Goal: Task Accomplishment & Management: Complete application form

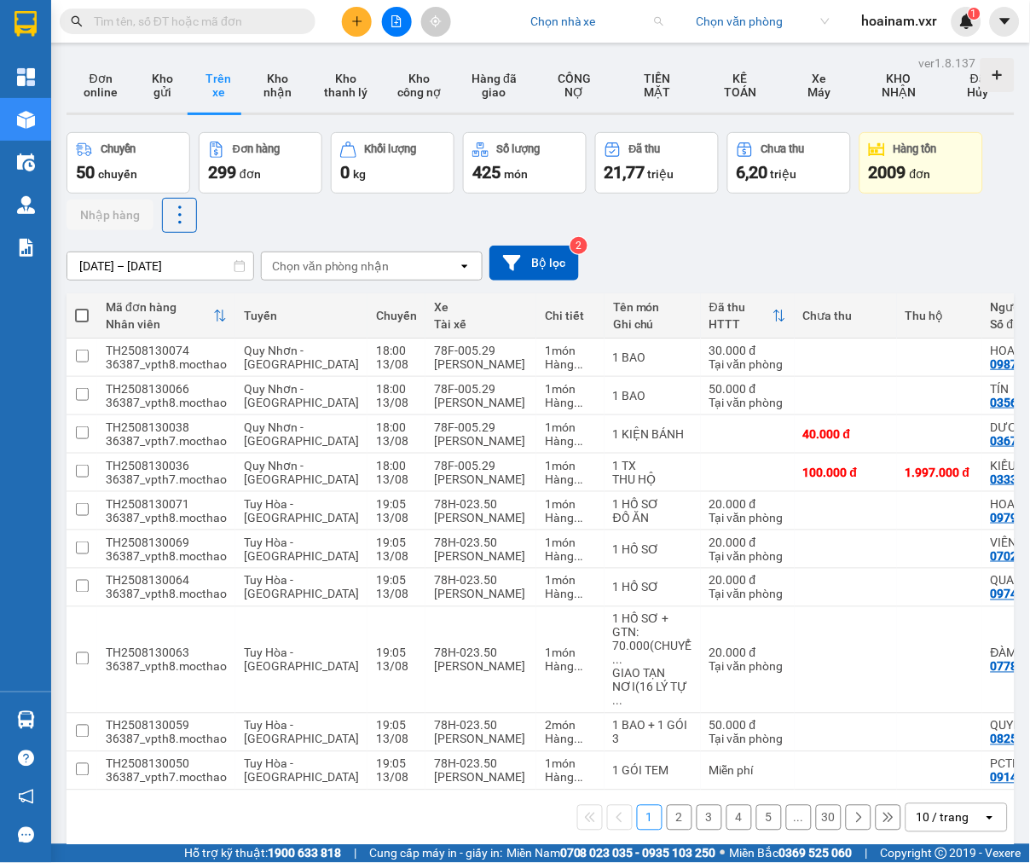
click at [608, 26] on input "search" at bounding box center [590, 22] width 121 height 26
type input "moc th"
click at [631, 46] on div "Mộc Thảo" at bounding box center [621, 55] width 180 height 19
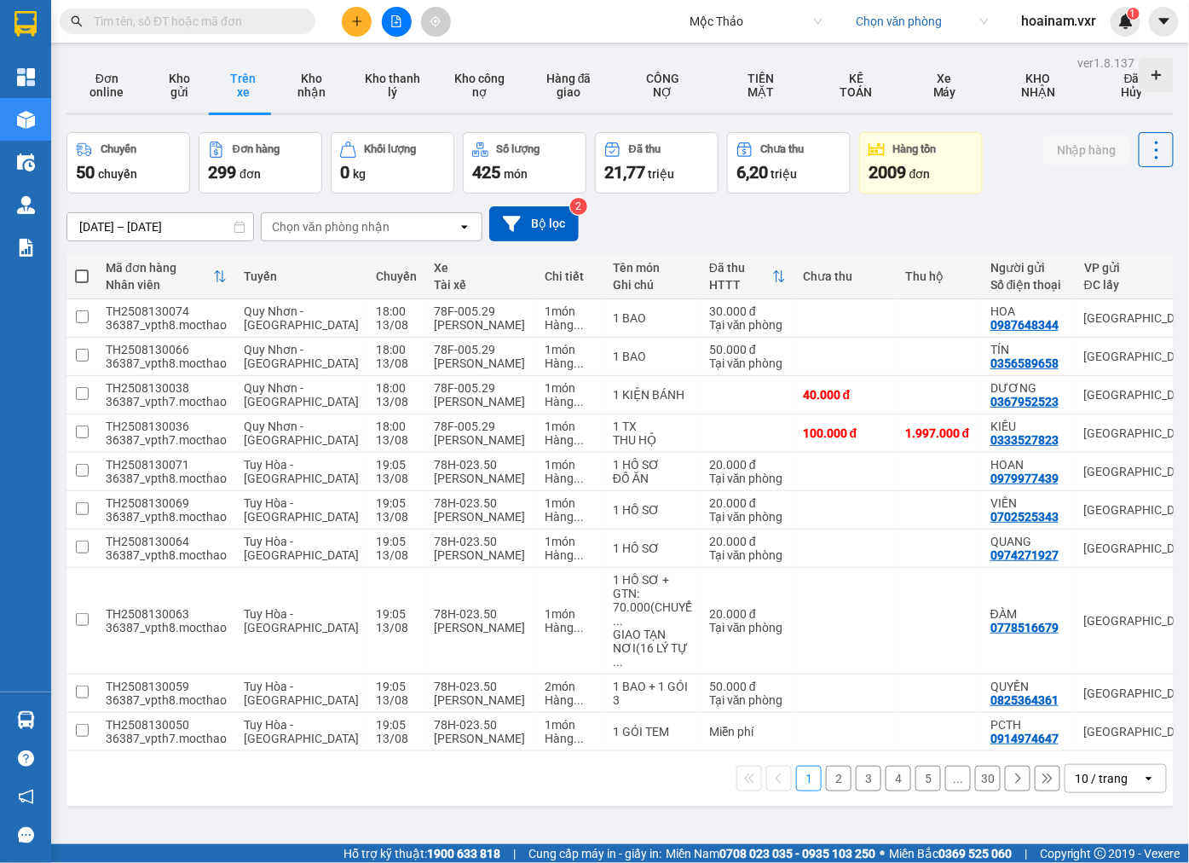
click at [142, 21] on input "text" at bounding box center [194, 21] width 201 height 19
paste input "ĐN2508110022"
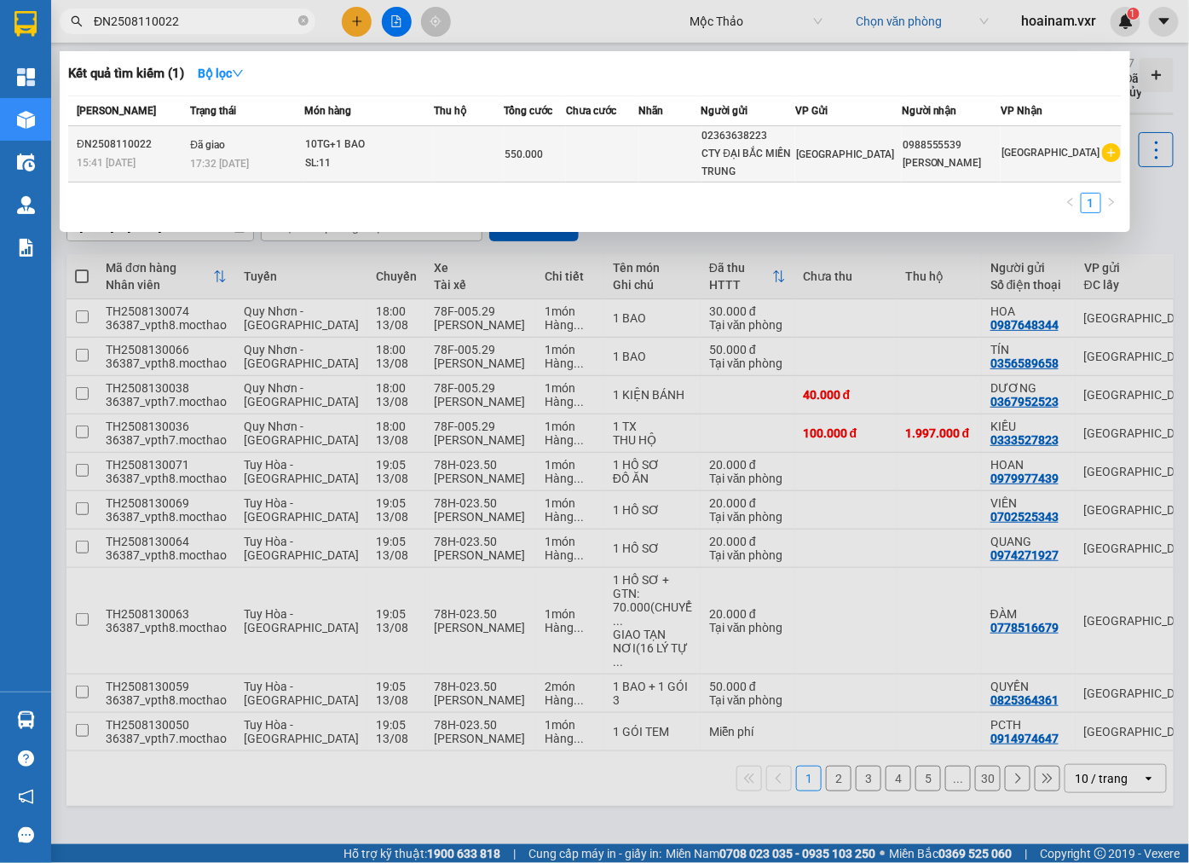
type input "ĐN2508110022"
click at [200, 168] on span "17:32 - 12/08" at bounding box center [219, 164] width 59 height 12
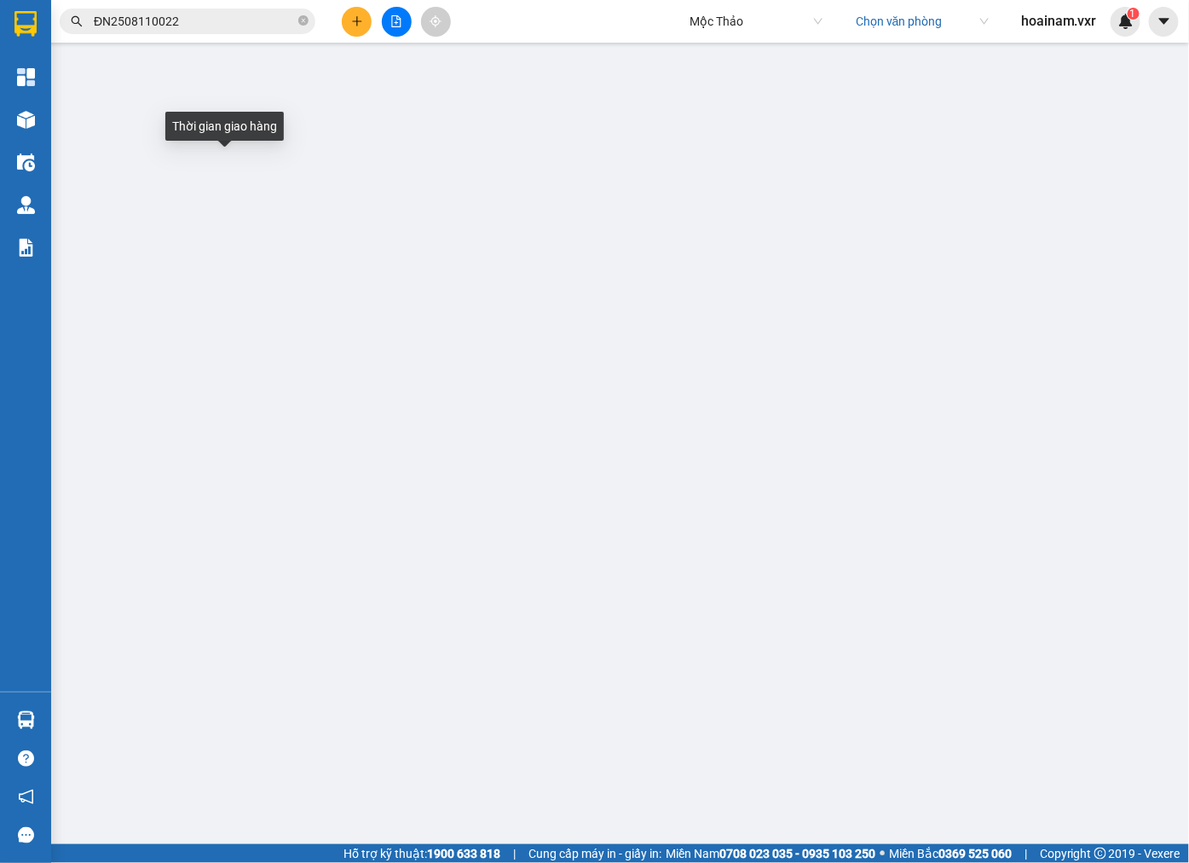
type input "02363638223"
type input "CTY ĐẠI BẮC MIỀN TRUNG"
type input "0988555539"
type input "MINH VŨ"
type input "0"
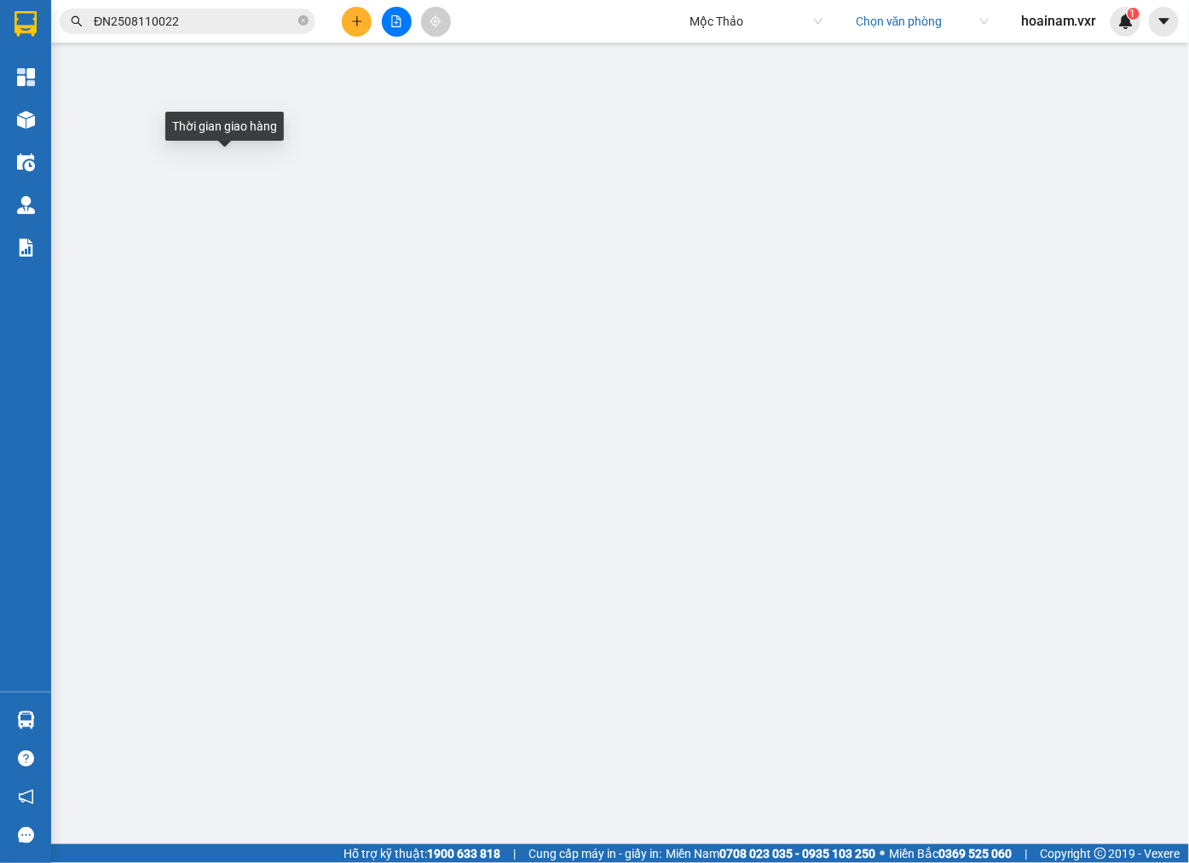
type input "550.000"
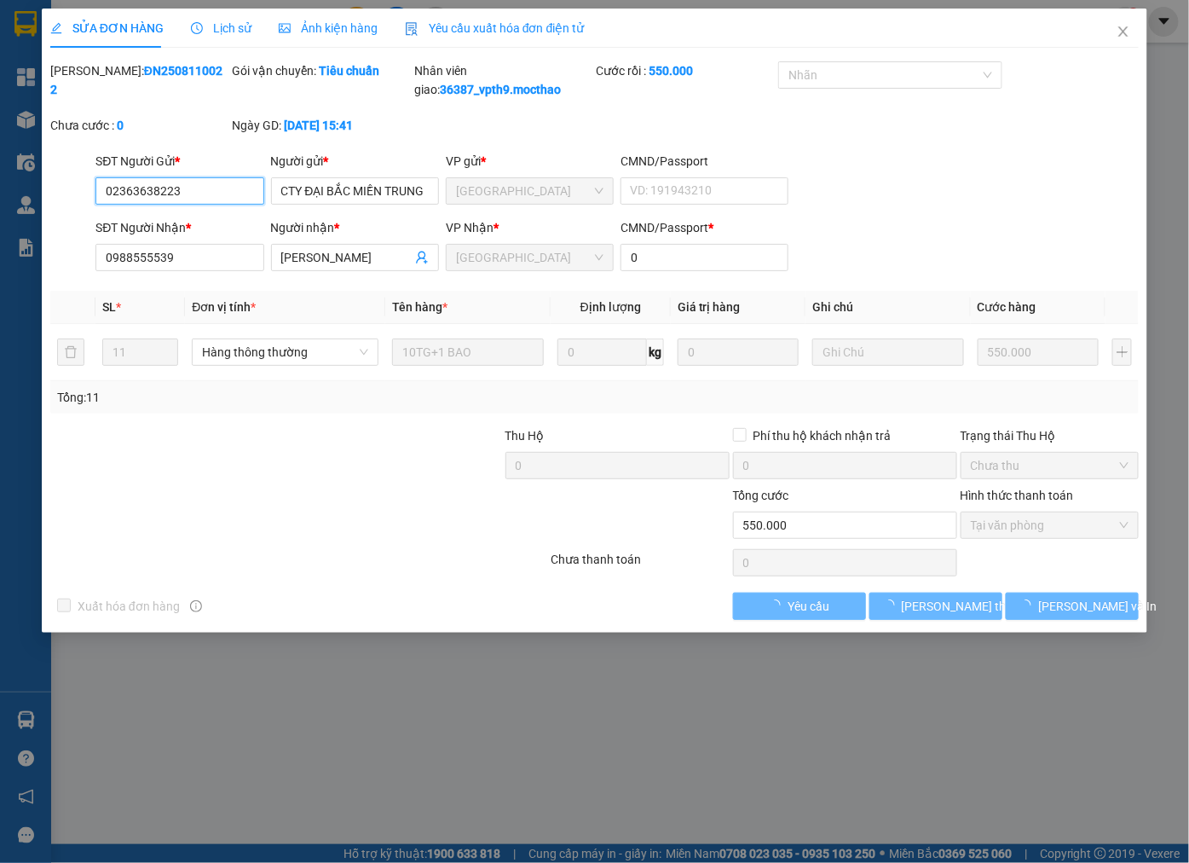
checkbox input "true"
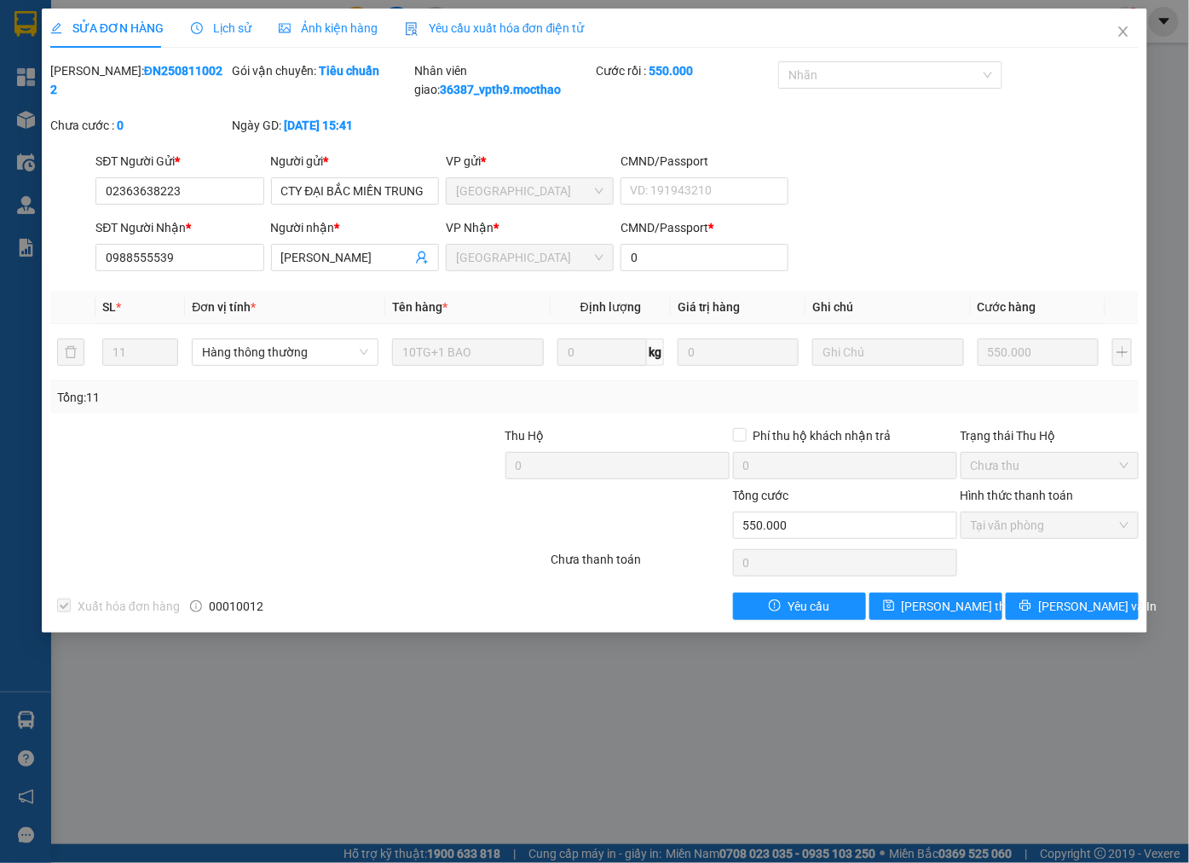
click at [540, 26] on span "Yêu cầu xuất hóa đơn điện tử" at bounding box center [495, 28] width 180 height 14
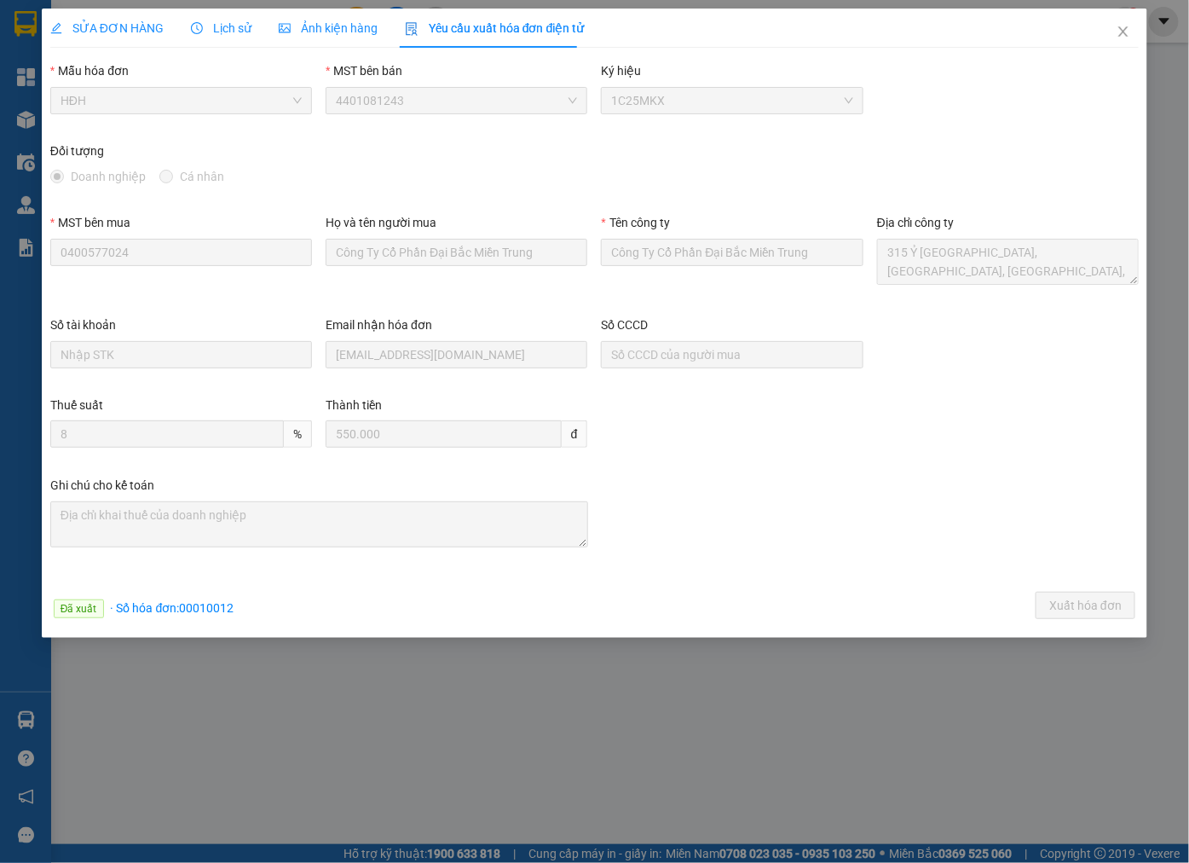
click at [141, 22] on span "SỬA ĐƠN HÀNG" at bounding box center [106, 28] width 113 height 14
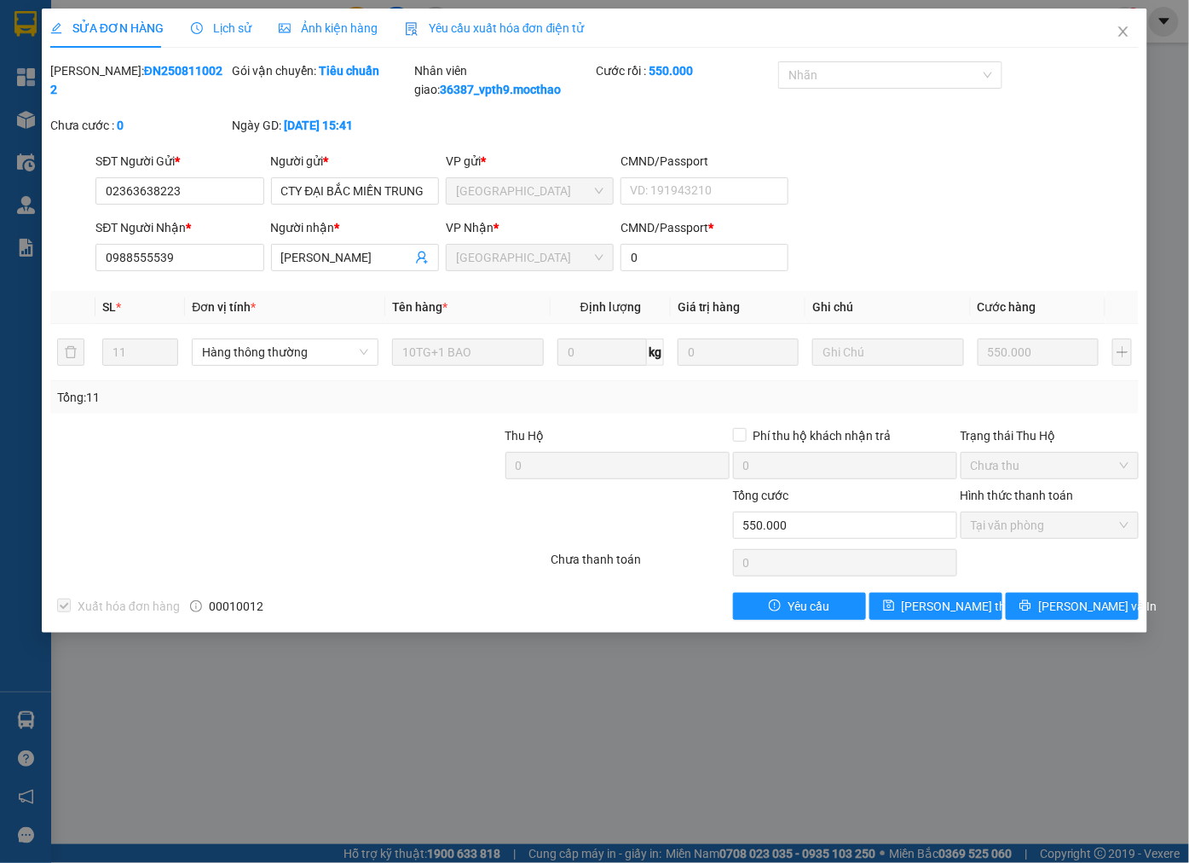
click at [150, 65] on b "ĐN2508110022" at bounding box center [136, 80] width 172 height 32
copy b "ĐN2508110022"
click at [1029, 27] on icon "close" at bounding box center [1124, 32] width 14 height 14
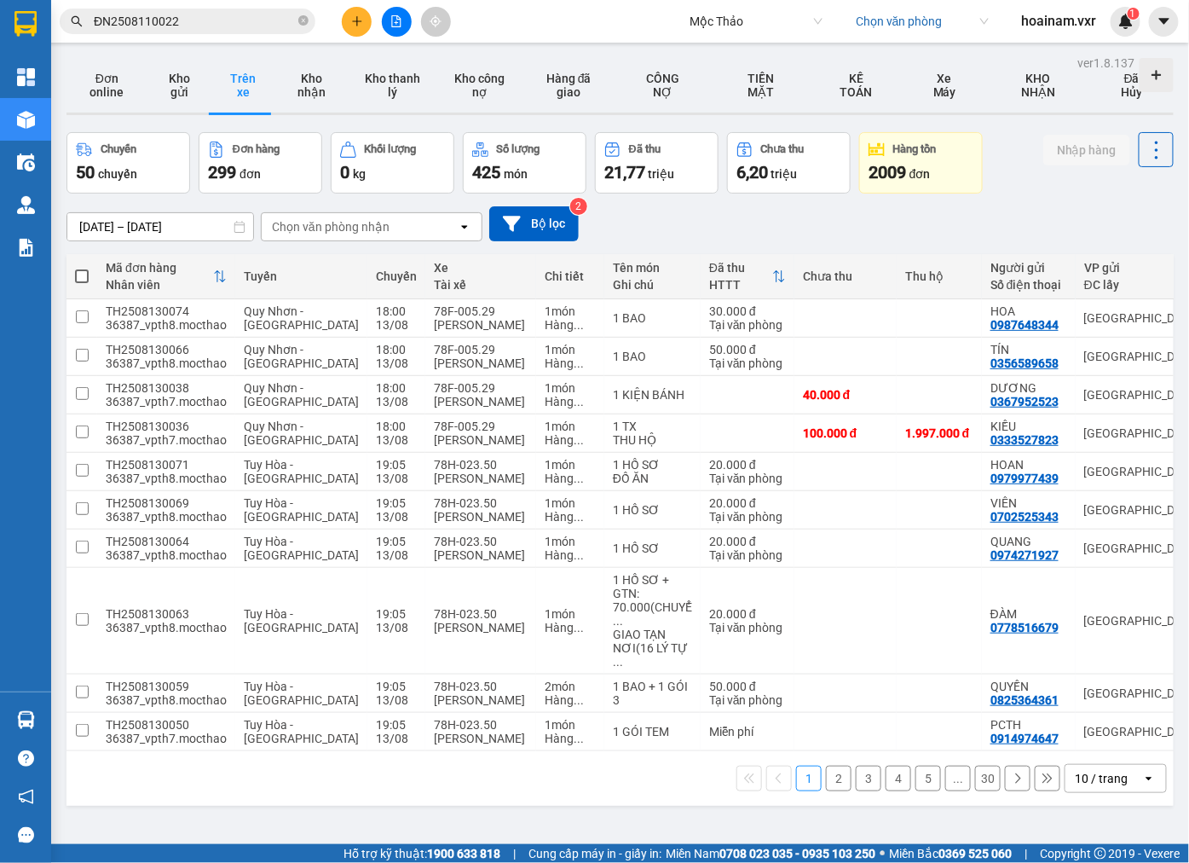
click at [231, 28] on input "ĐN2508110022" at bounding box center [194, 21] width 201 height 19
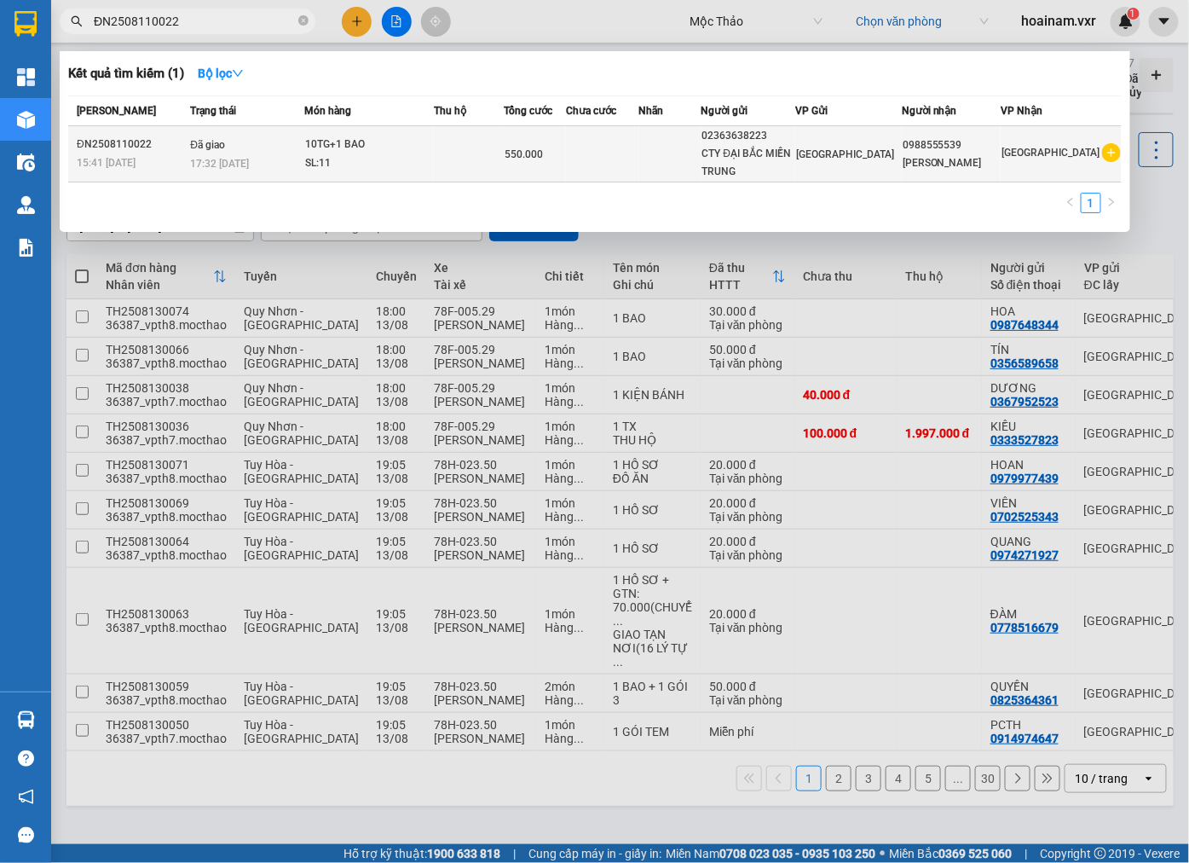
click at [325, 152] on div "10TG+1 BAO" at bounding box center [369, 145] width 128 height 19
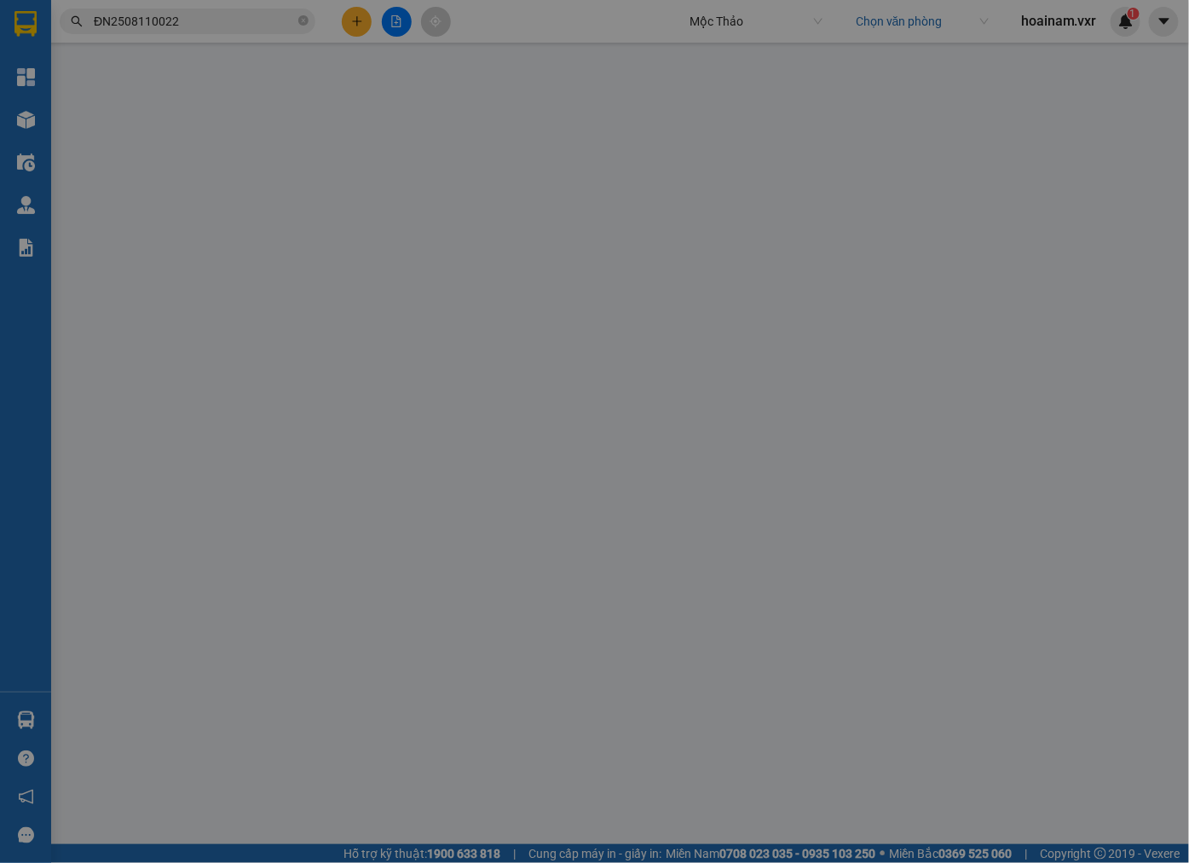
type input "02363638223"
type input "CTY ĐẠI BẮC MIỀN TRUNG"
type input "0988555539"
type input "MINH VŨ"
type input "0"
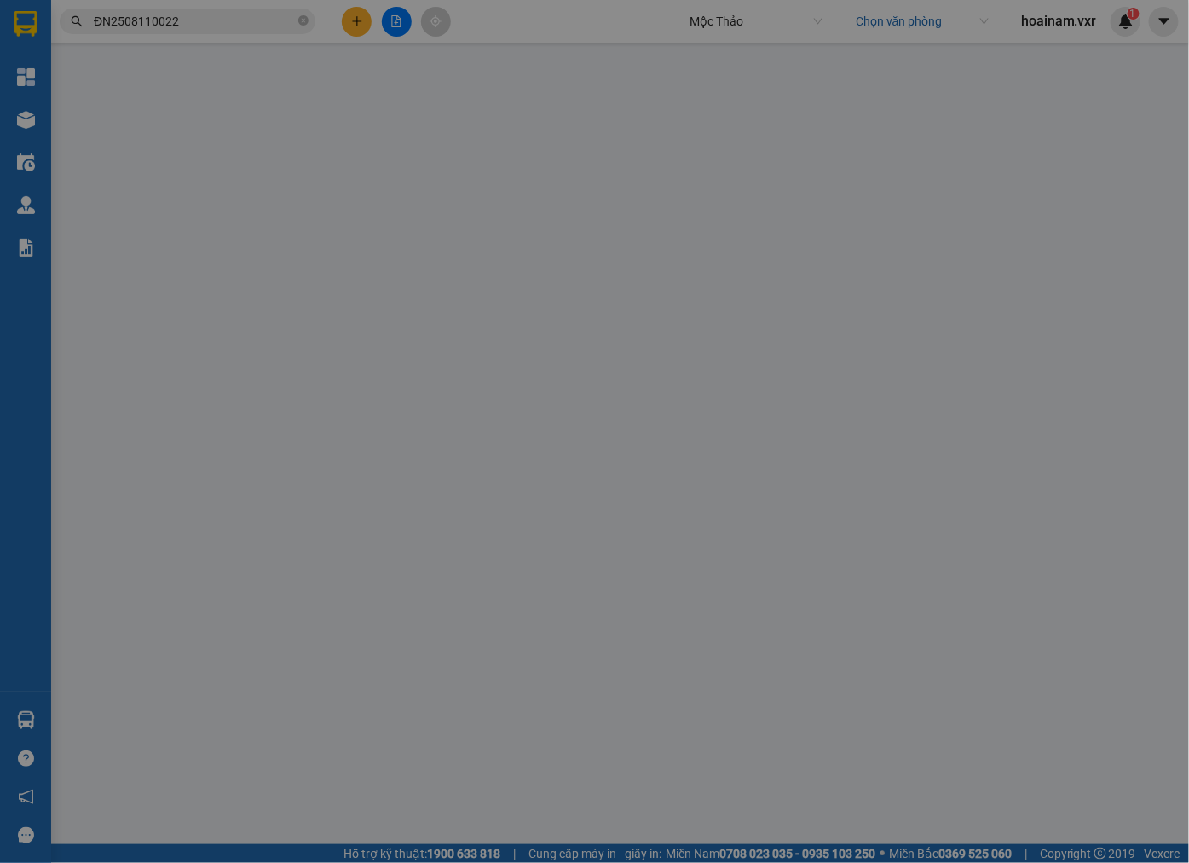
type input "550.000"
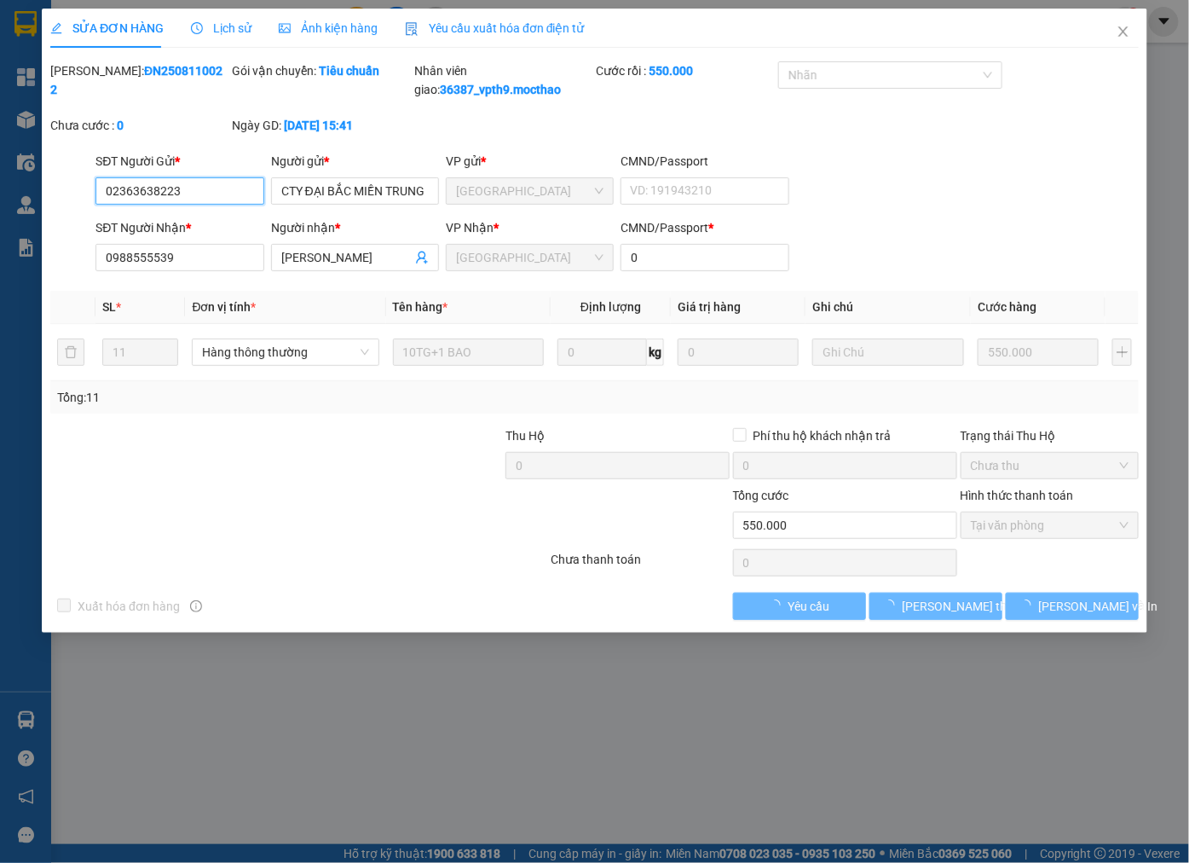
checkbox input "true"
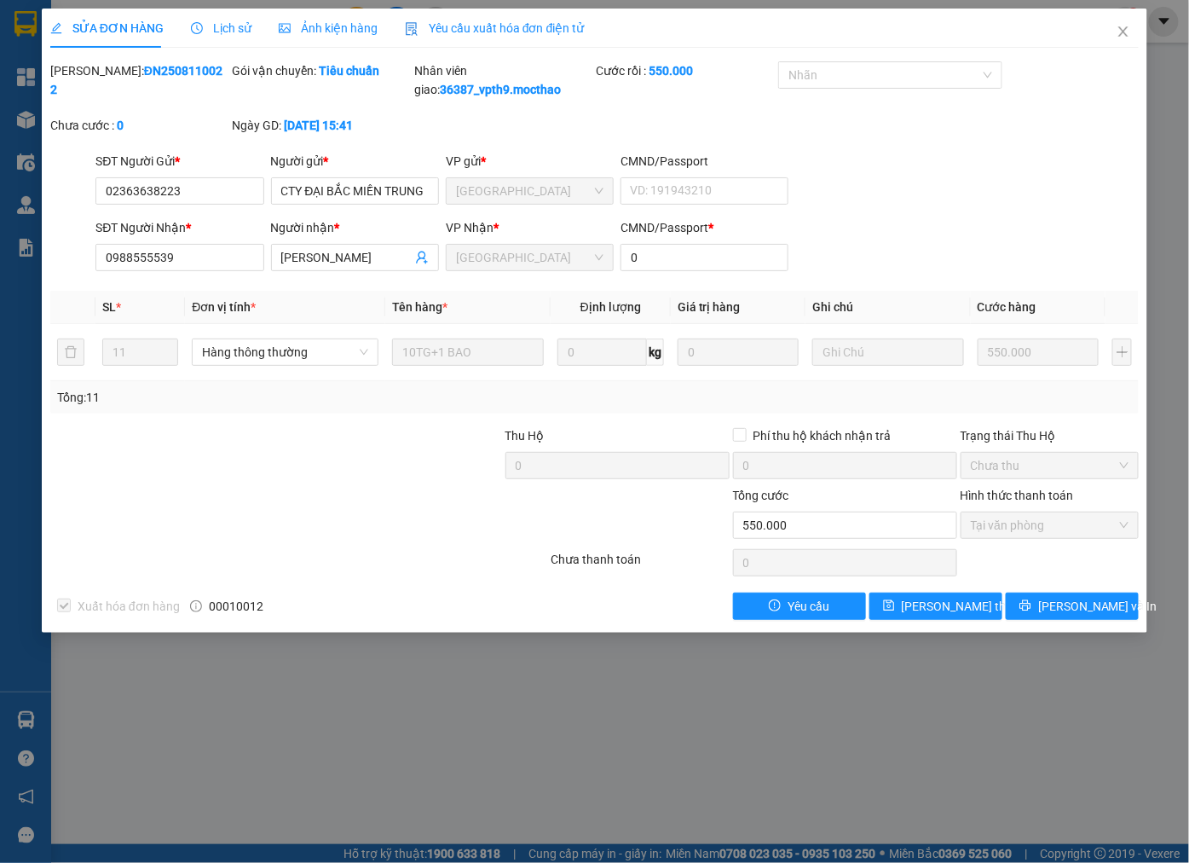
click at [228, 605] on span "00010012" at bounding box center [236, 606] width 55 height 19
copy span "00010012"
click at [371, 598] on div "Xuất hóa đơn hàng 00010012 Yêu cầu Lưu thay đổi Lưu và In" at bounding box center [595, 606] width 1092 height 27
